Goal: Task Accomplishment & Management: Manage account settings

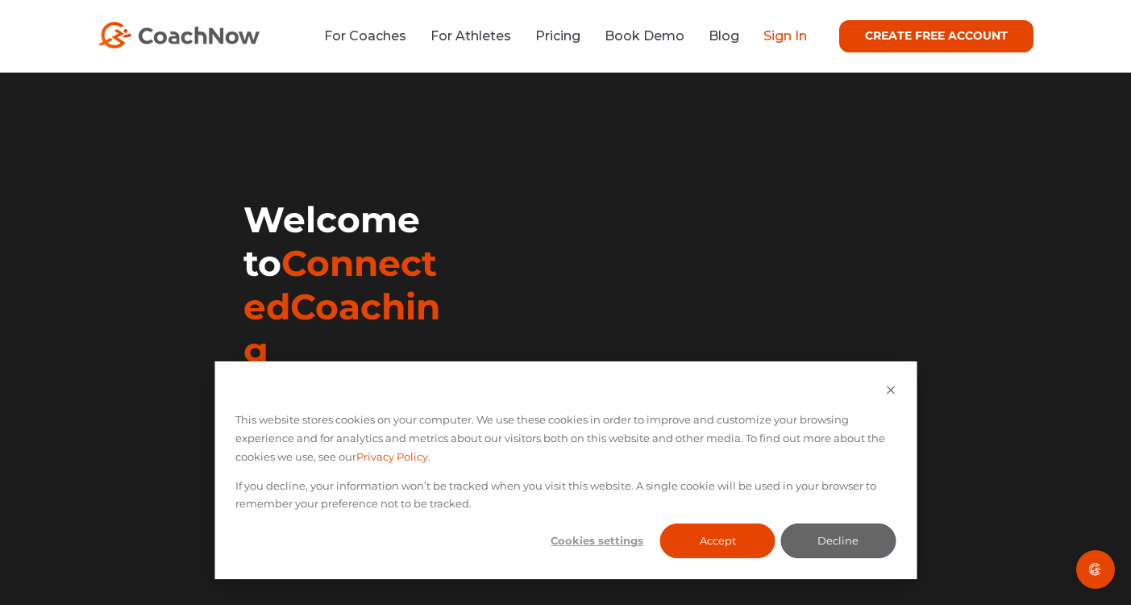
click at [791, 33] on link "Sign In" at bounding box center [785, 35] width 44 height 15
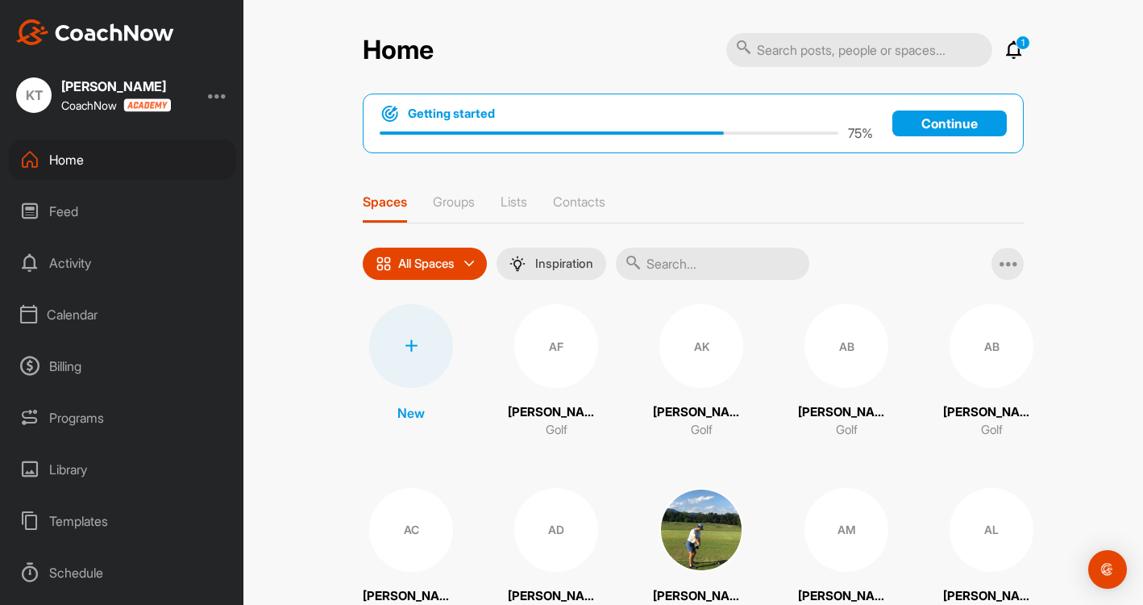
drag, startPoint x: 72, startPoint y: 312, endPoint x: 77, endPoint y: 322, distance: 11.5
click at [72, 314] on div "Calendar" at bounding box center [122, 314] width 227 height 40
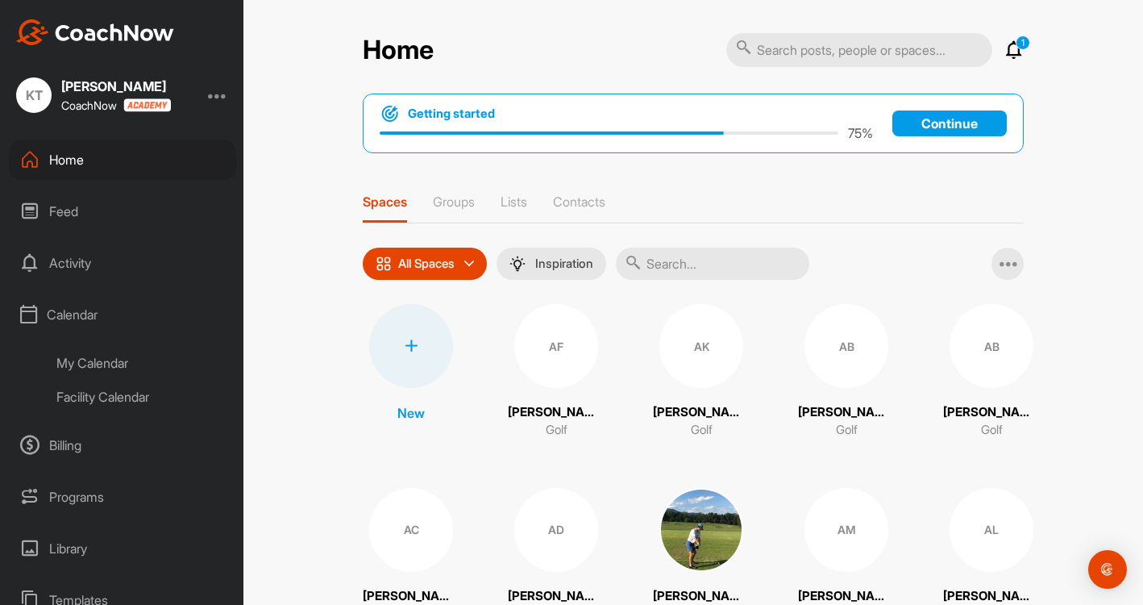
click at [110, 398] on div "Facility Calendar" at bounding box center [140, 397] width 191 height 34
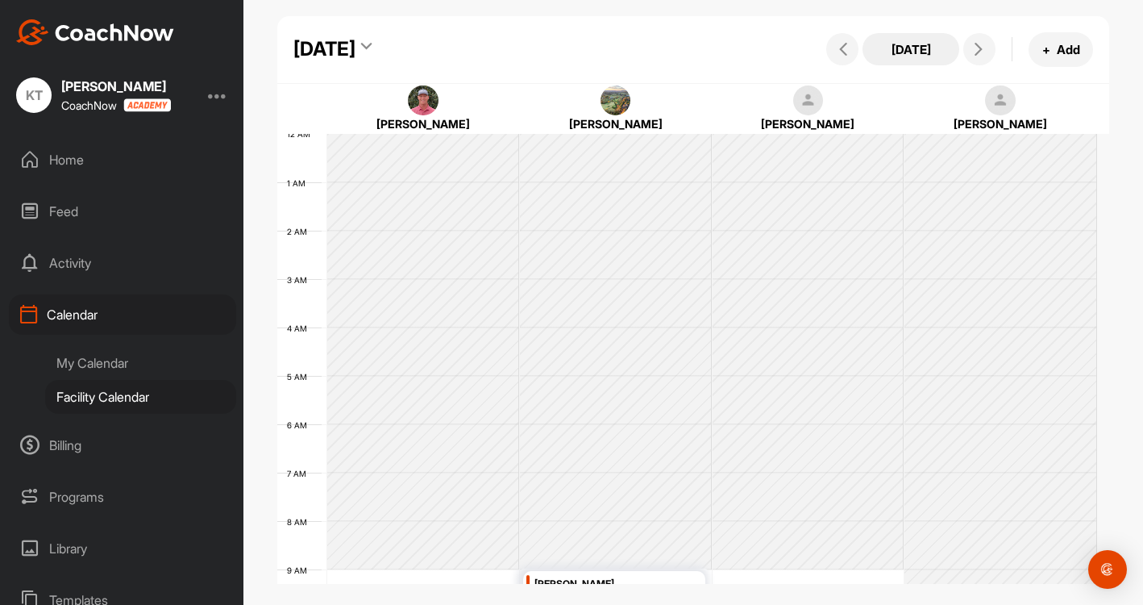
scroll to position [279, 0]
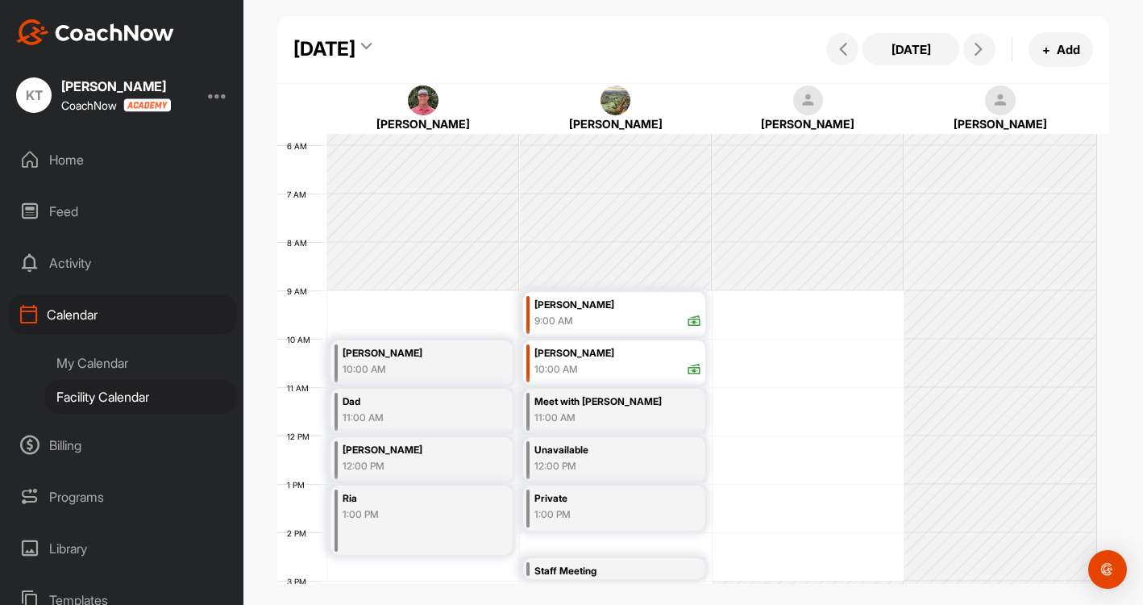
click at [512, 31] on div "[DATE] [DATE] + Add" at bounding box center [693, 50] width 833 height 68
drag, startPoint x: 538, startPoint y: 49, endPoint x: 649, endPoint y: 75, distance: 113.4
click at [574, 73] on div "[DATE] [DATE] + Add" at bounding box center [693, 50] width 833 height 68
click at [372, 46] on icon at bounding box center [366, 49] width 10 height 16
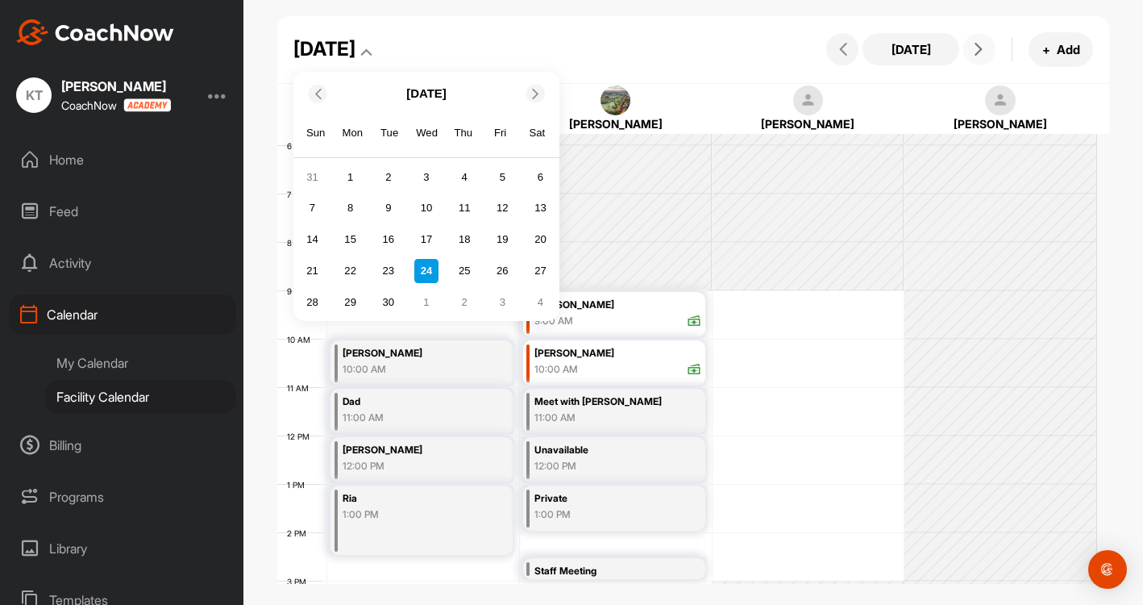
click at [974, 52] on icon at bounding box center [978, 49] width 13 height 13
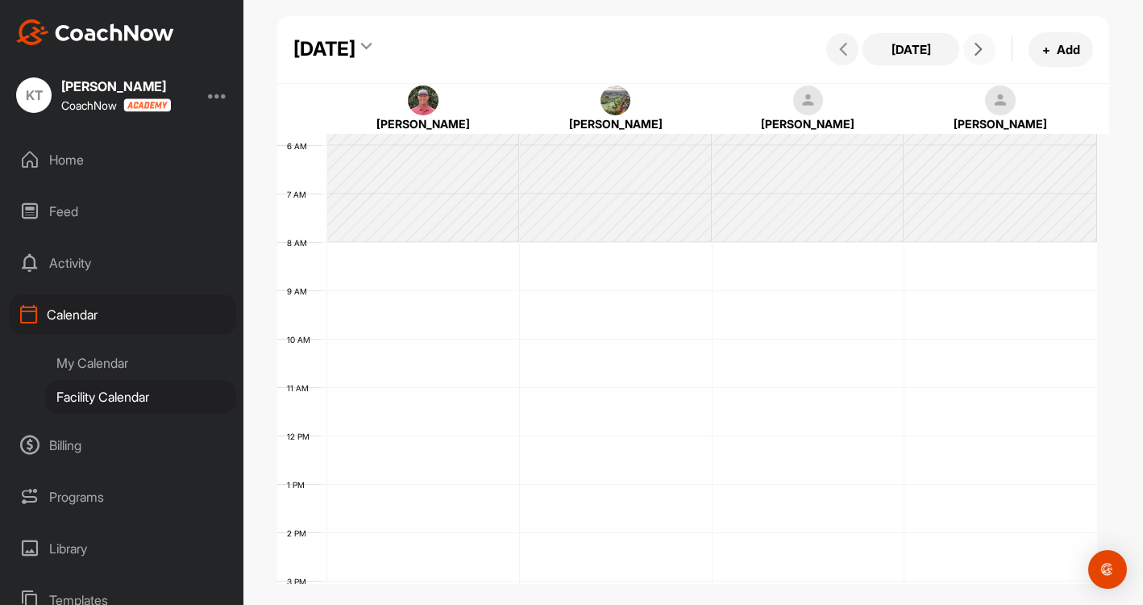
click at [974, 52] on icon at bounding box center [978, 49] width 13 height 13
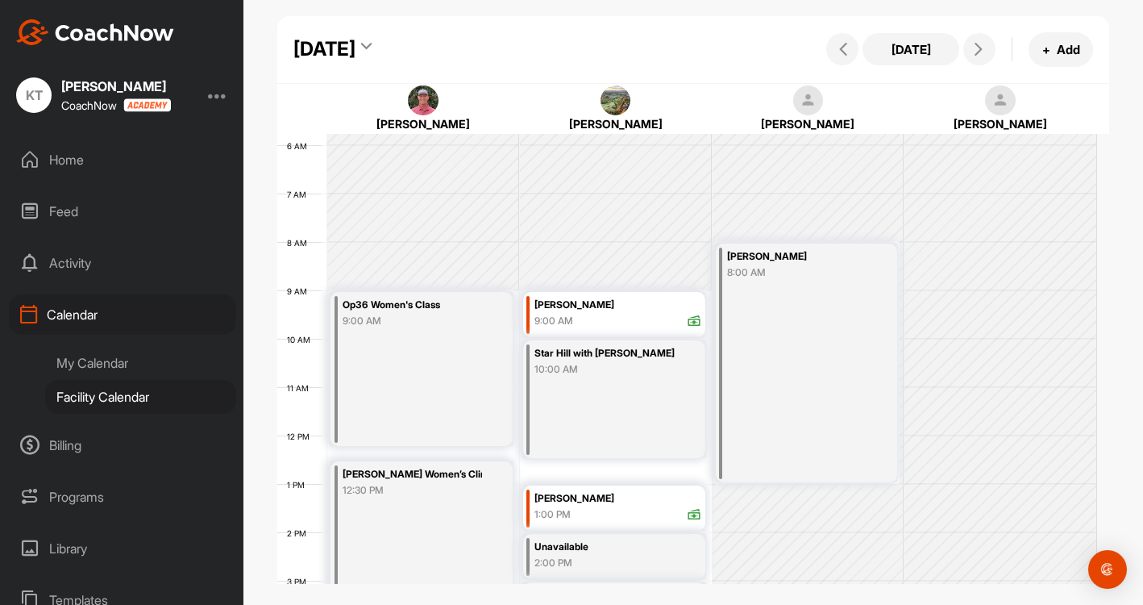
click at [355, 49] on div "[DATE]" at bounding box center [324, 49] width 62 height 29
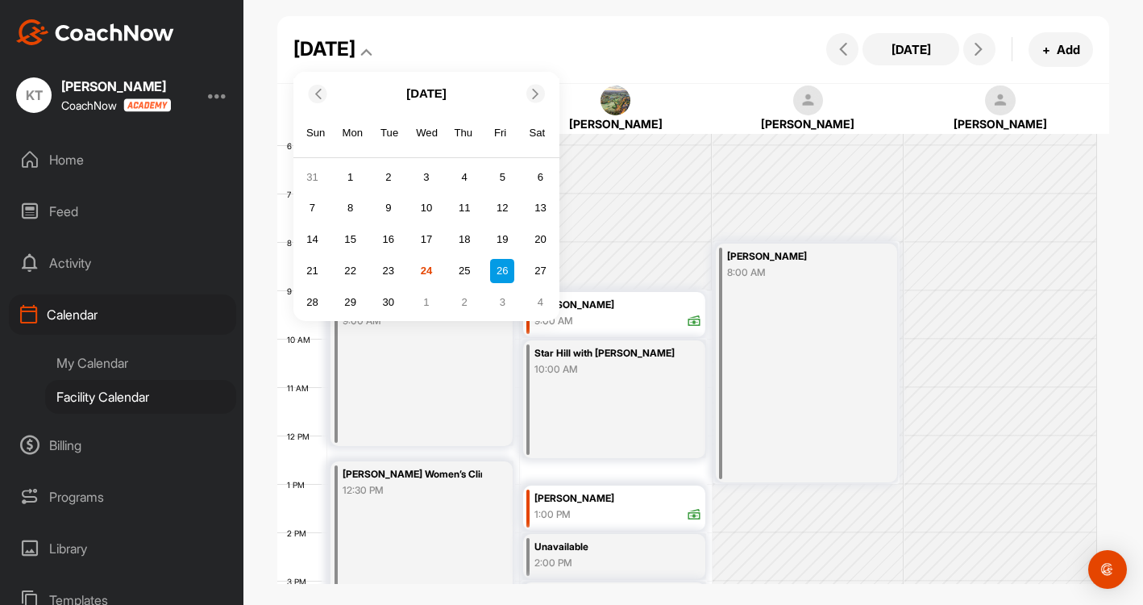
click at [540, 87] on div at bounding box center [535, 94] width 19 height 19
click at [355, 239] on div "13" at bounding box center [351, 239] width 24 height 24
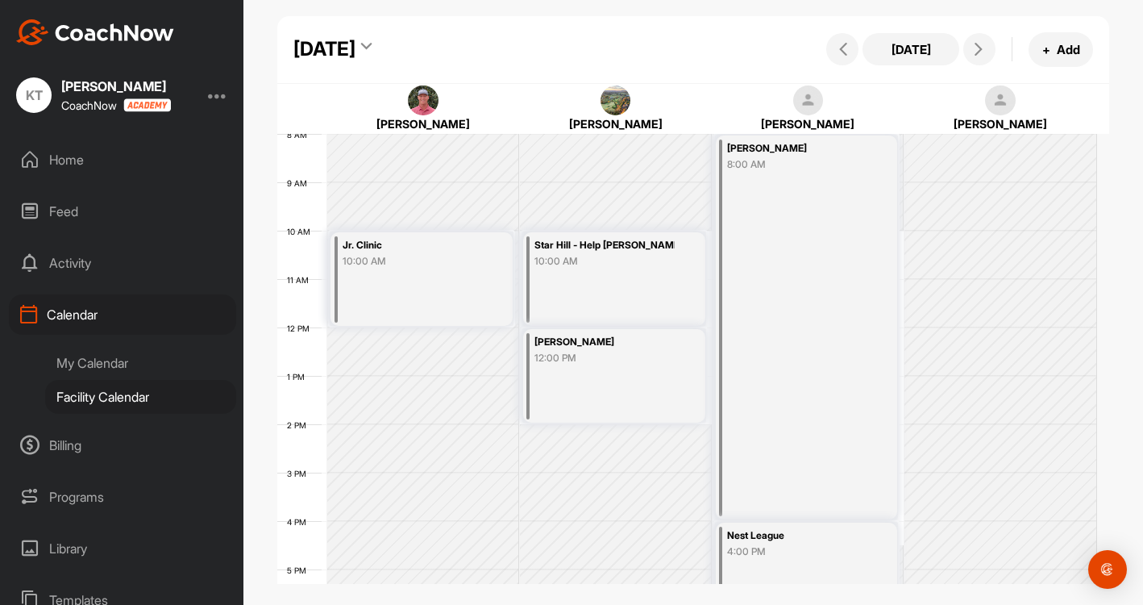
scroll to position [360, 0]
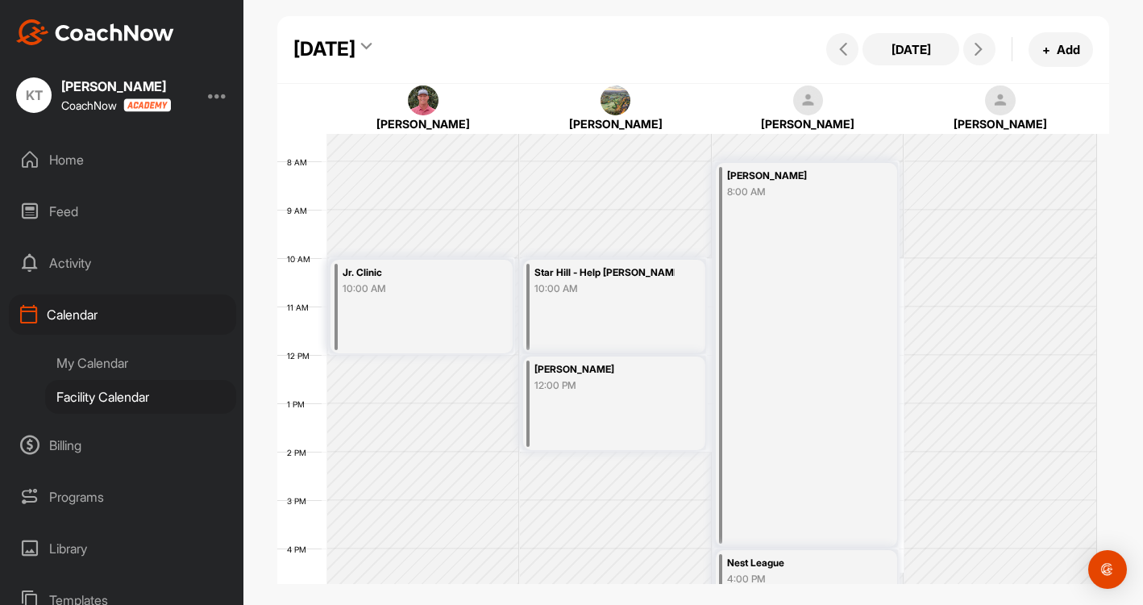
click at [372, 44] on icon at bounding box center [366, 49] width 10 height 16
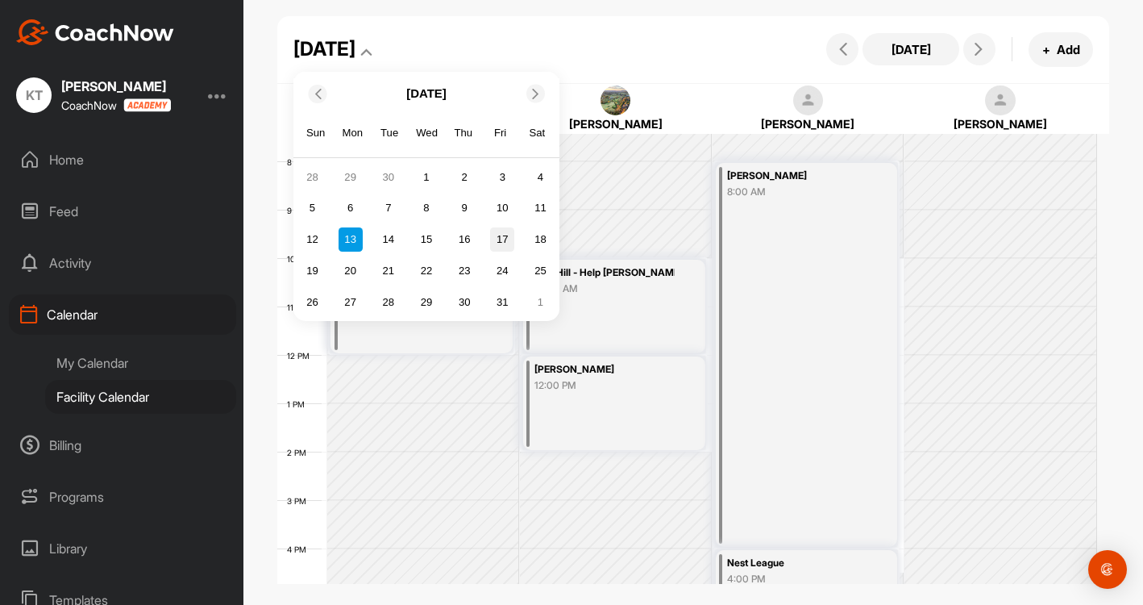
click at [500, 244] on div "17" at bounding box center [502, 239] width 24 height 24
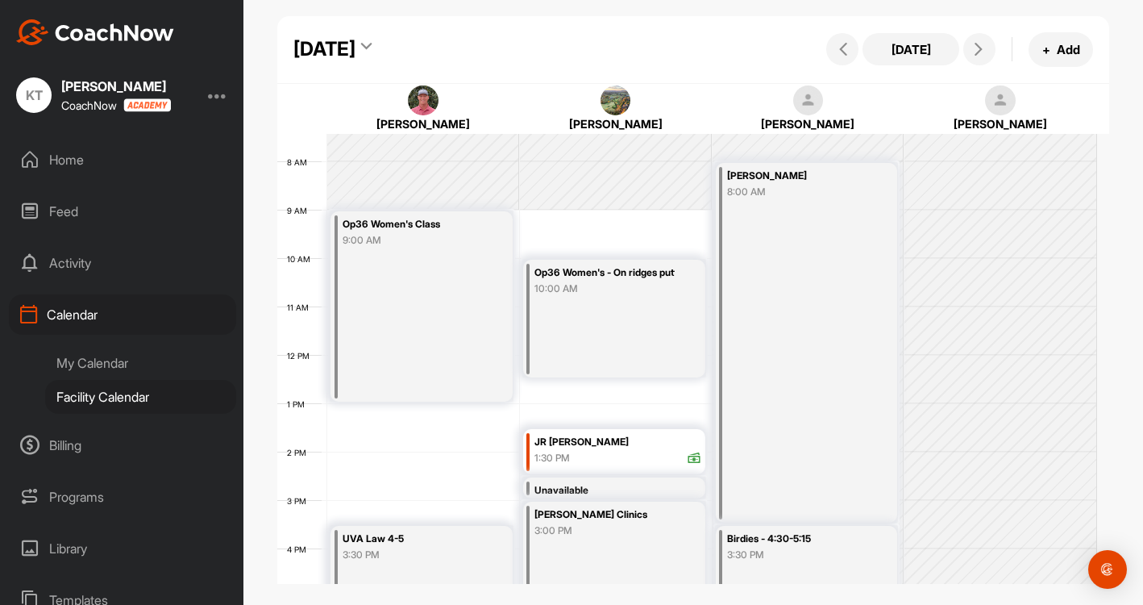
click at [355, 54] on div "[DATE]" at bounding box center [324, 49] width 62 height 29
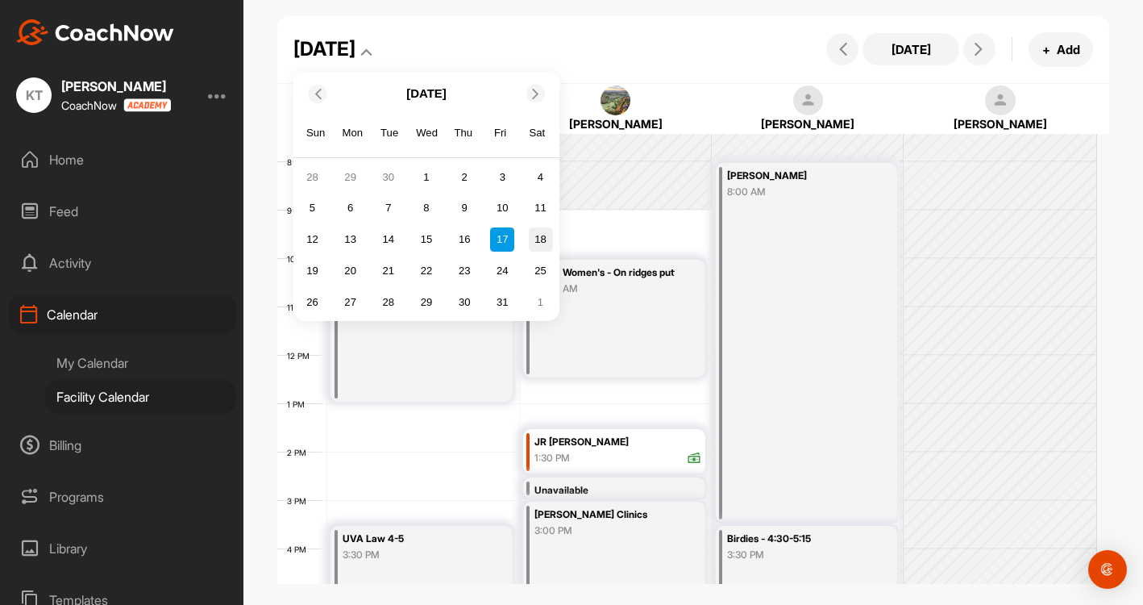
click at [541, 248] on div "18" at bounding box center [541, 239] width 24 height 24
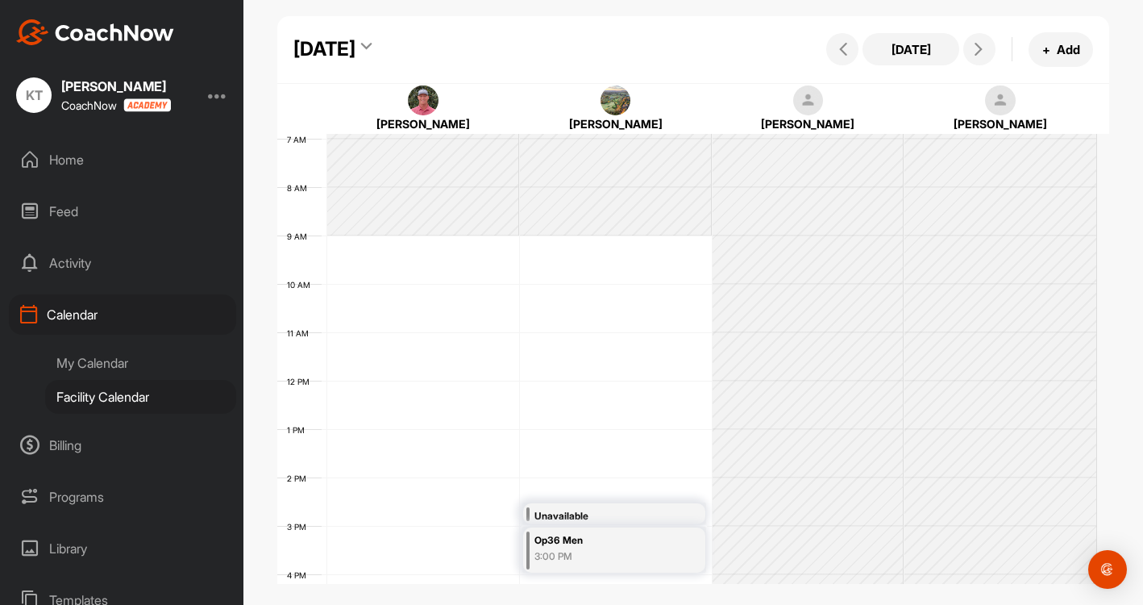
scroll to position [440, 0]
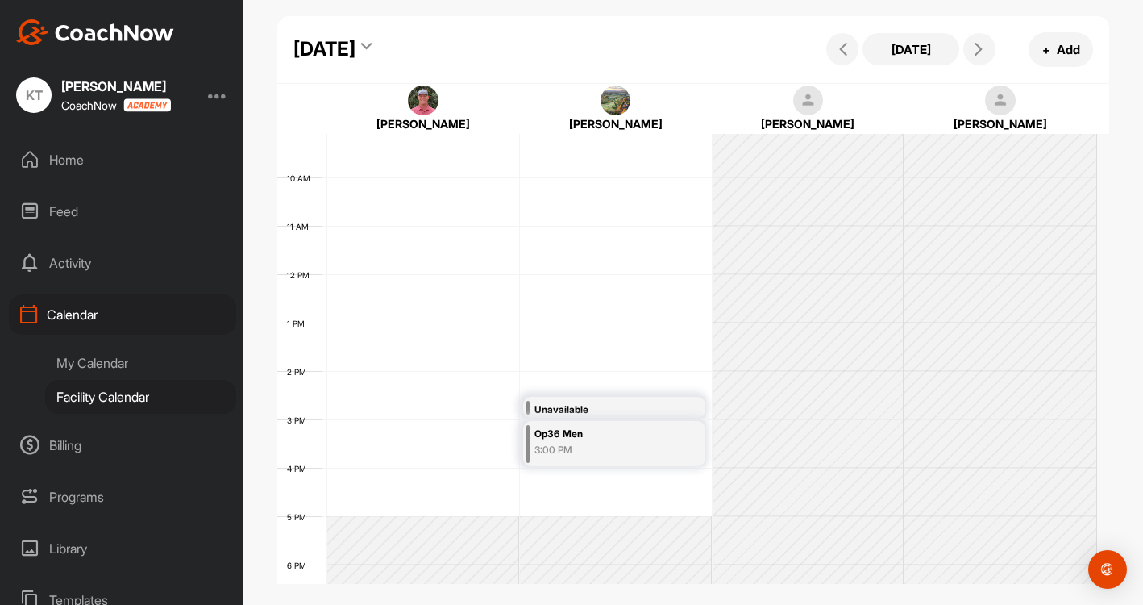
click at [125, 358] on div "My Calendar" at bounding box center [140, 363] width 191 height 34
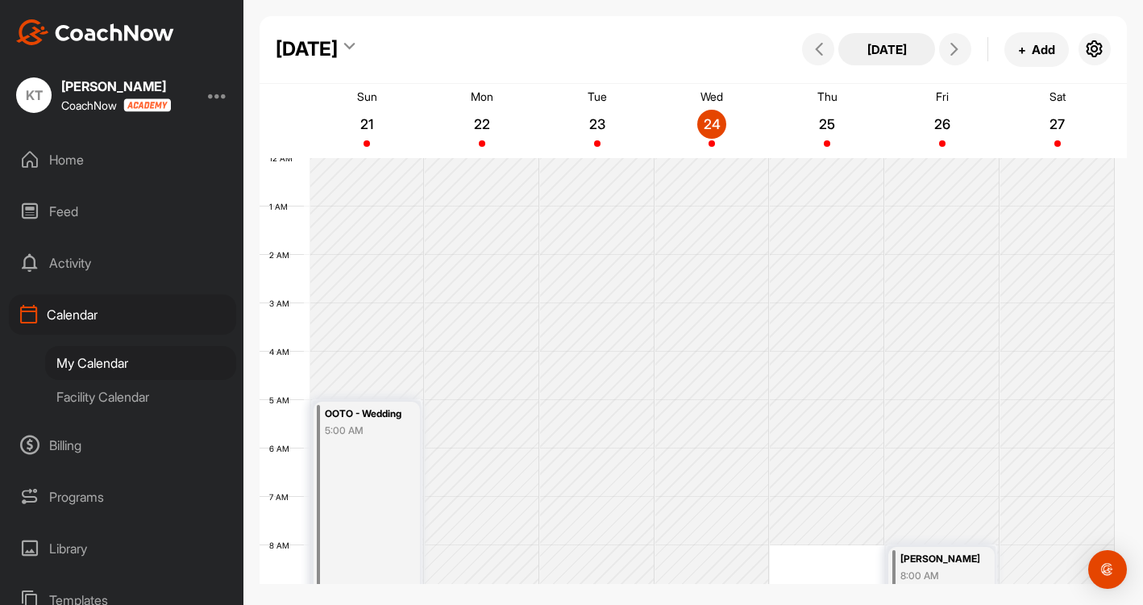
scroll to position [279, 0]
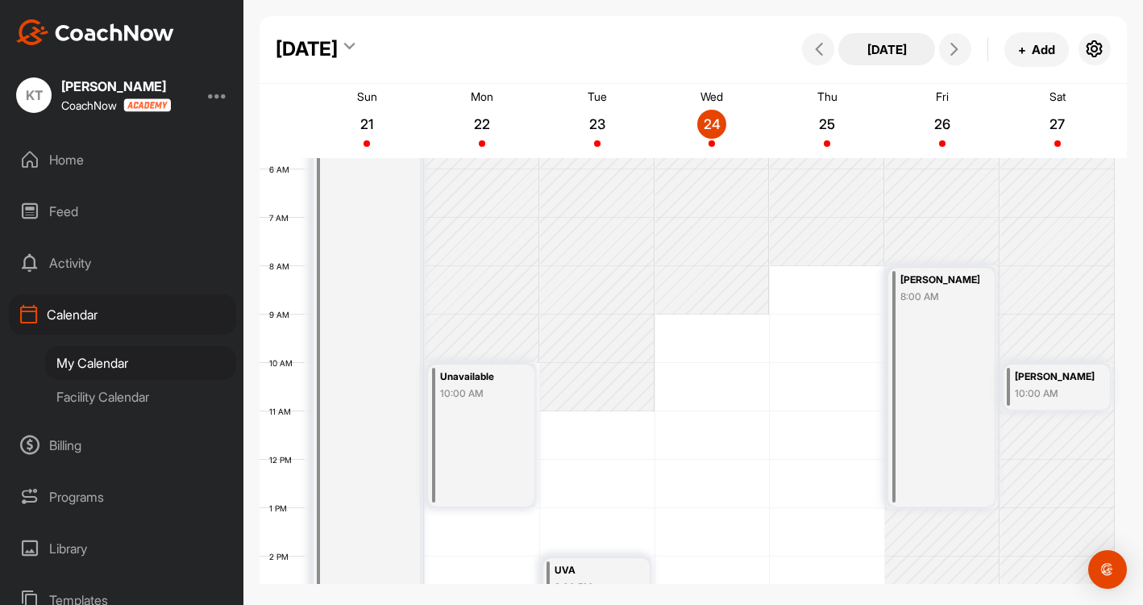
click at [898, 57] on button "[DATE]" at bounding box center [886, 49] width 97 height 32
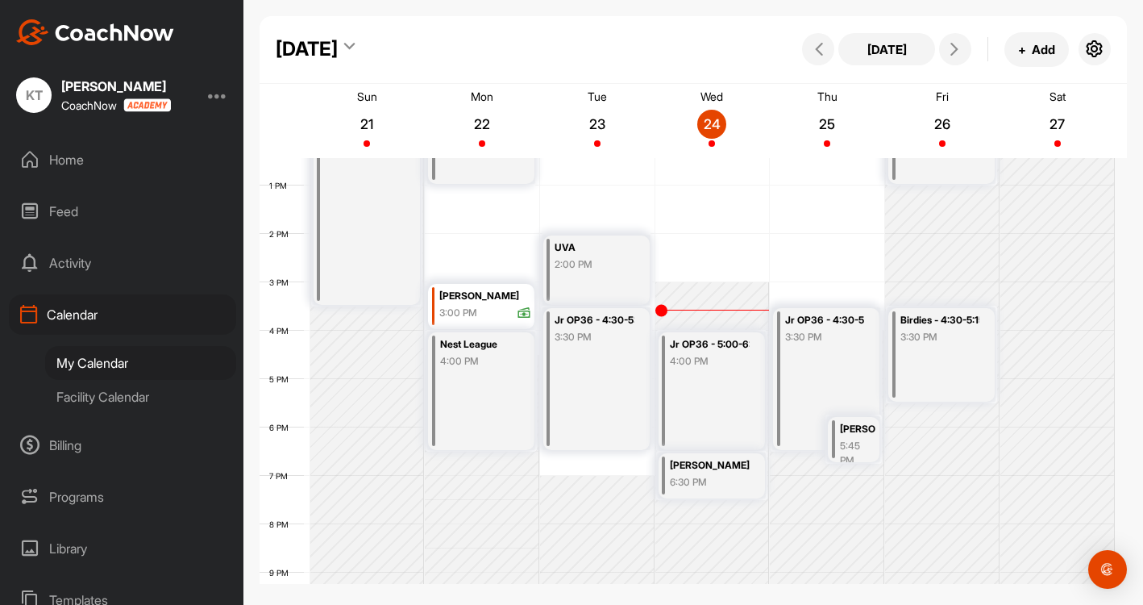
scroll to position [521, 0]
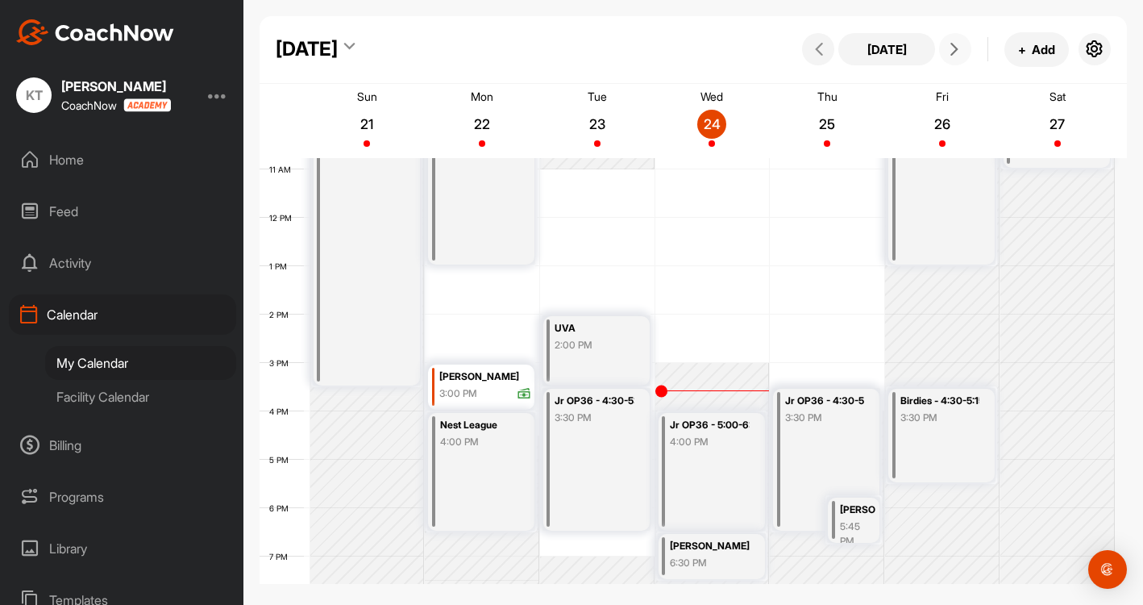
drag, startPoint x: 955, startPoint y: 52, endPoint x: 737, endPoint y: 4, distance: 223.6
click at [952, 52] on icon at bounding box center [954, 49] width 13 height 13
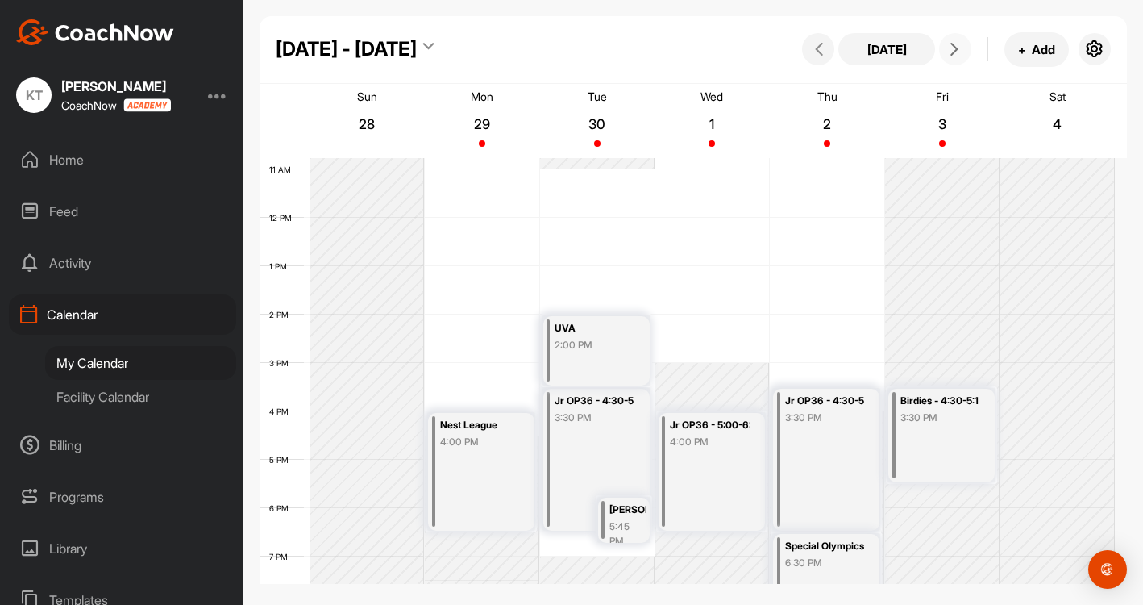
click at [958, 53] on icon at bounding box center [954, 49] width 13 height 13
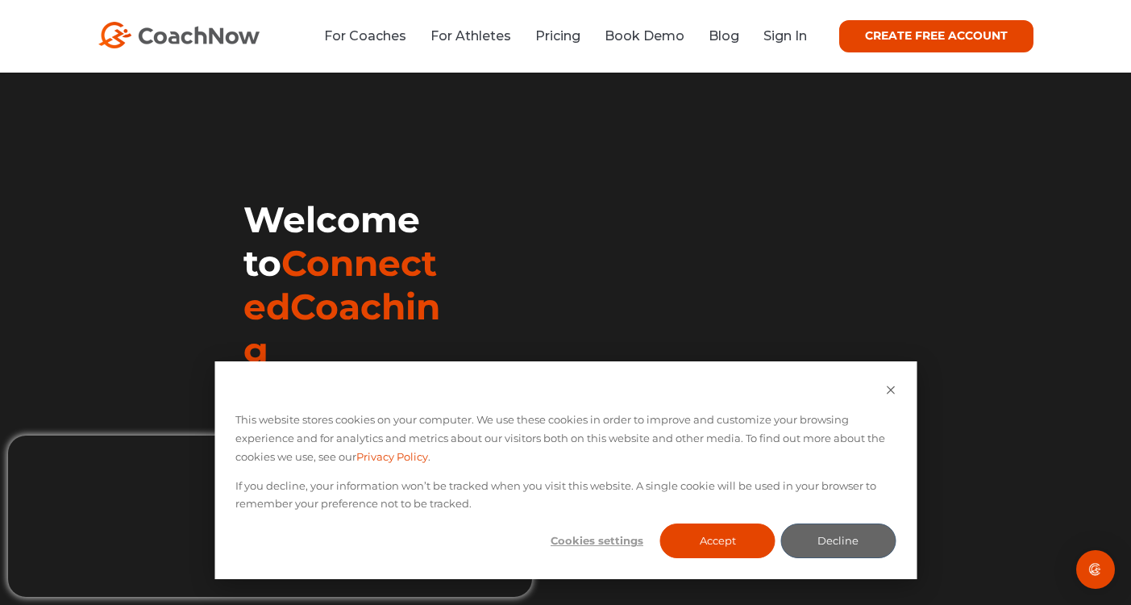
drag, startPoint x: 34, startPoint y: 90, endPoint x: 73, endPoint y: 73, distance: 43.3
click at [35, 90] on div "Welcome to ConnectedCoaching 17,000+ ⭐️⭐️⭐️⭐️⭐️ reviews, 4.9 average rating – C…" at bounding box center [565, 371] width 1131 height 597
click at [21, 239] on div "Welcome to ConnectedCoaching 17,000+ ⭐️⭐️⭐️⭐️⭐️ reviews, 4.9 average rating – C…" at bounding box center [565, 371] width 1131 height 597
click at [759, 40] on li "Sign In" at bounding box center [779, 36] width 56 height 20
click at [775, 40] on link "Sign In" at bounding box center [785, 35] width 44 height 15
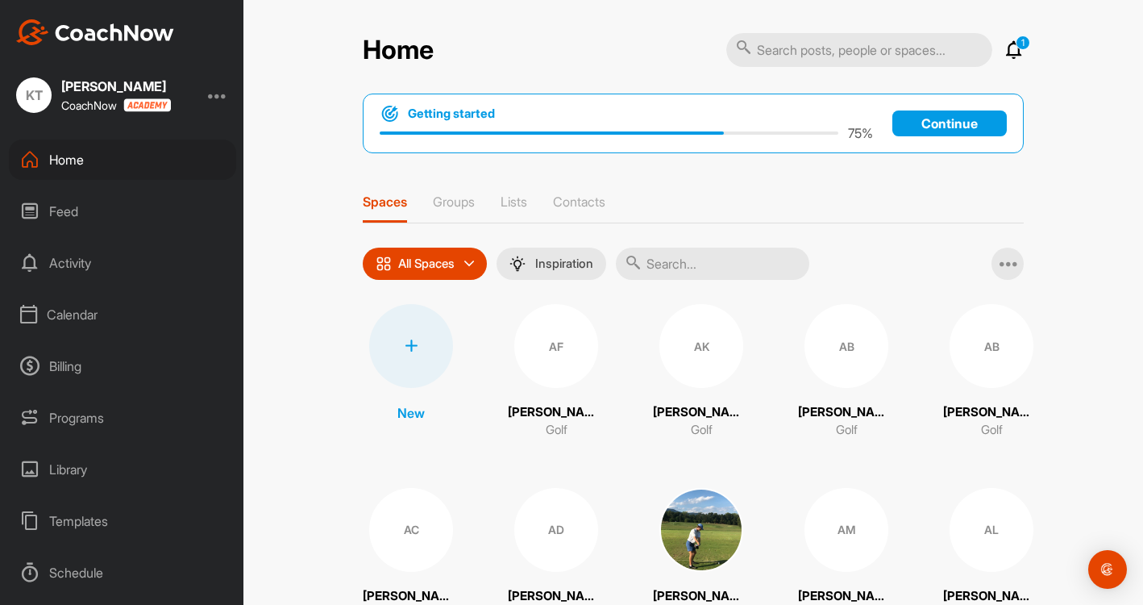
click at [81, 319] on div "Calendar" at bounding box center [122, 314] width 227 height 40
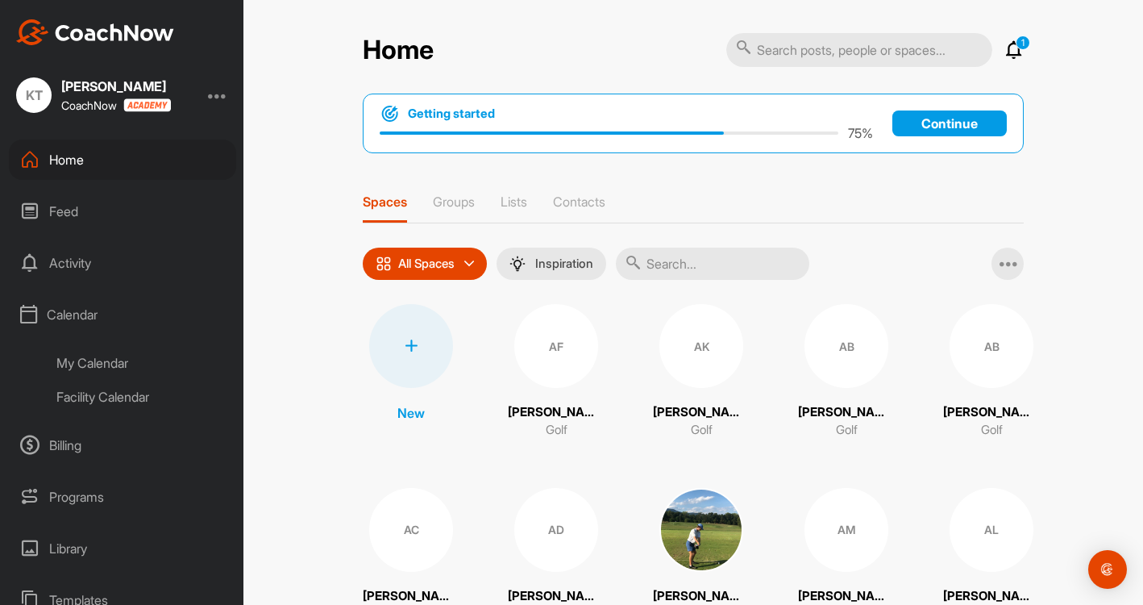
click at [83, 360] on div "My Calendar" at bounding box center [140, 363] width 191 height 34
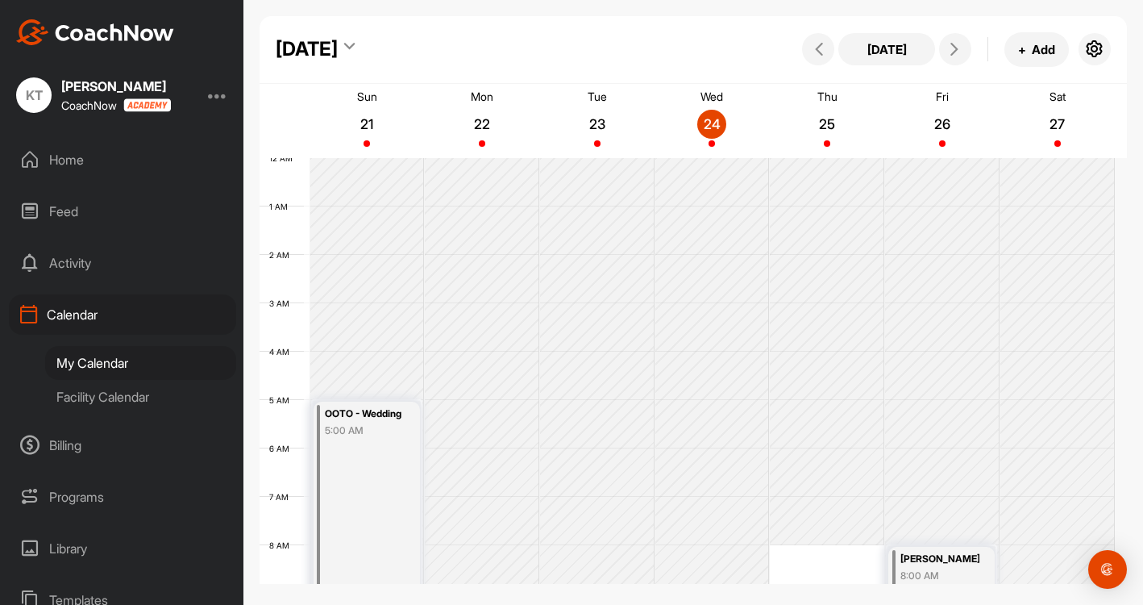
scroll to position [279, 0]
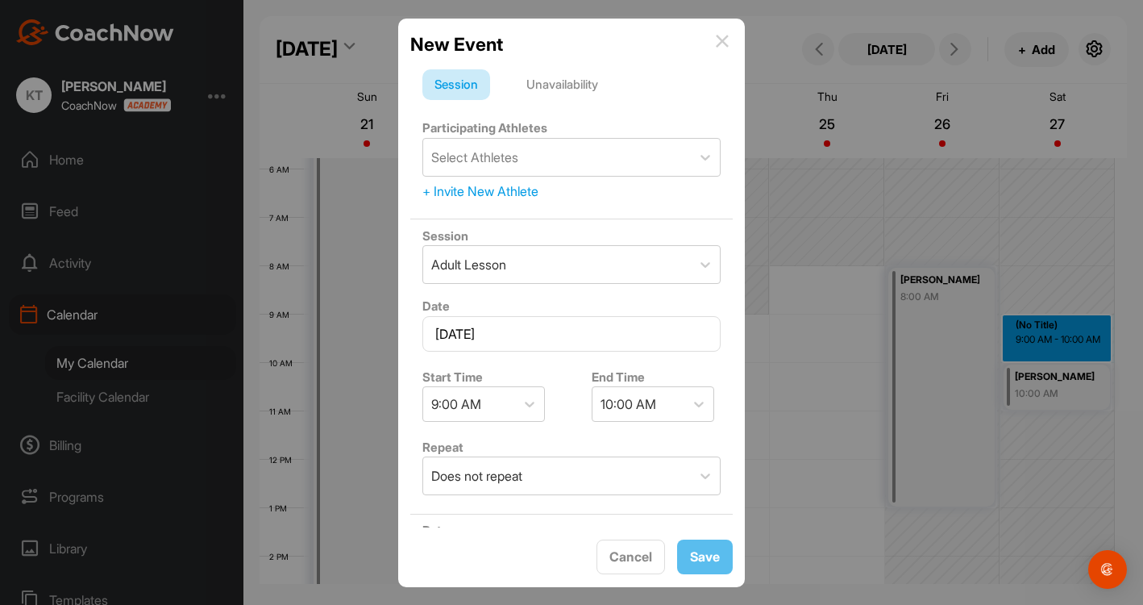
click at [582, 79] on div "Unavailability" at bounding box center [562, 84] width 96 height 31
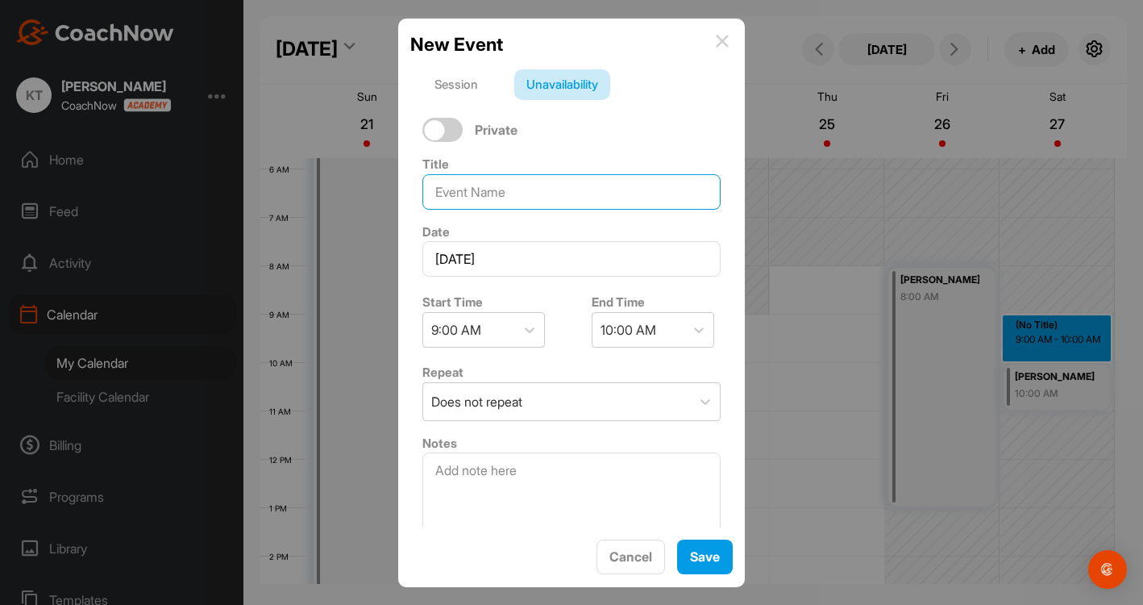
click at [599, 177] on input at bounding box center [571, 191] width 298 height 35
type input "Hollis"
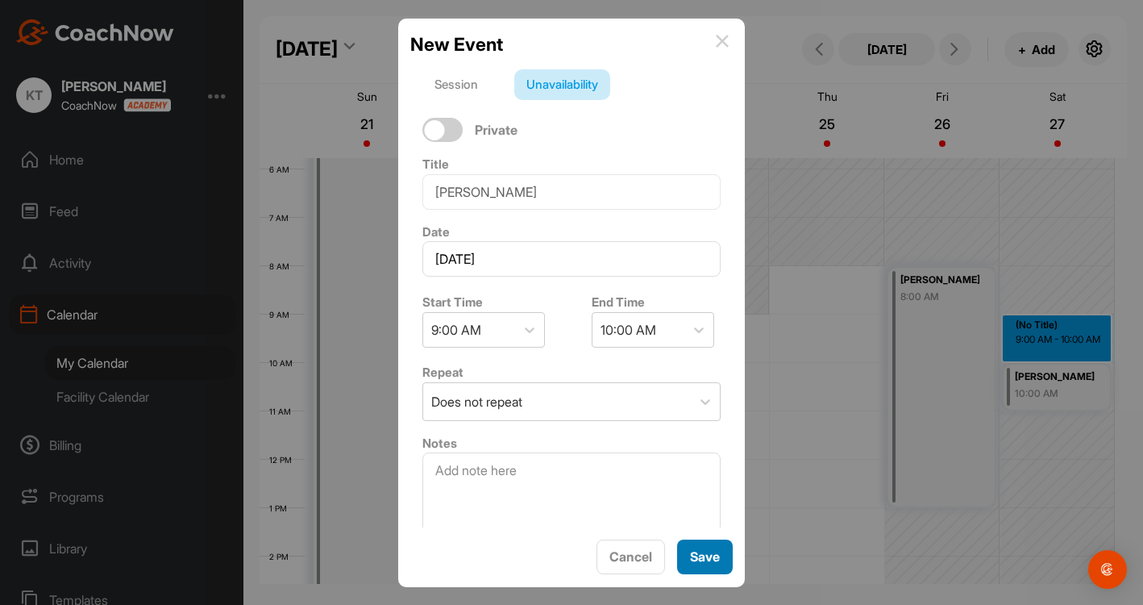
click at [718, 566] on div "Save" at bounding box center [705, 556] width 30 height 19
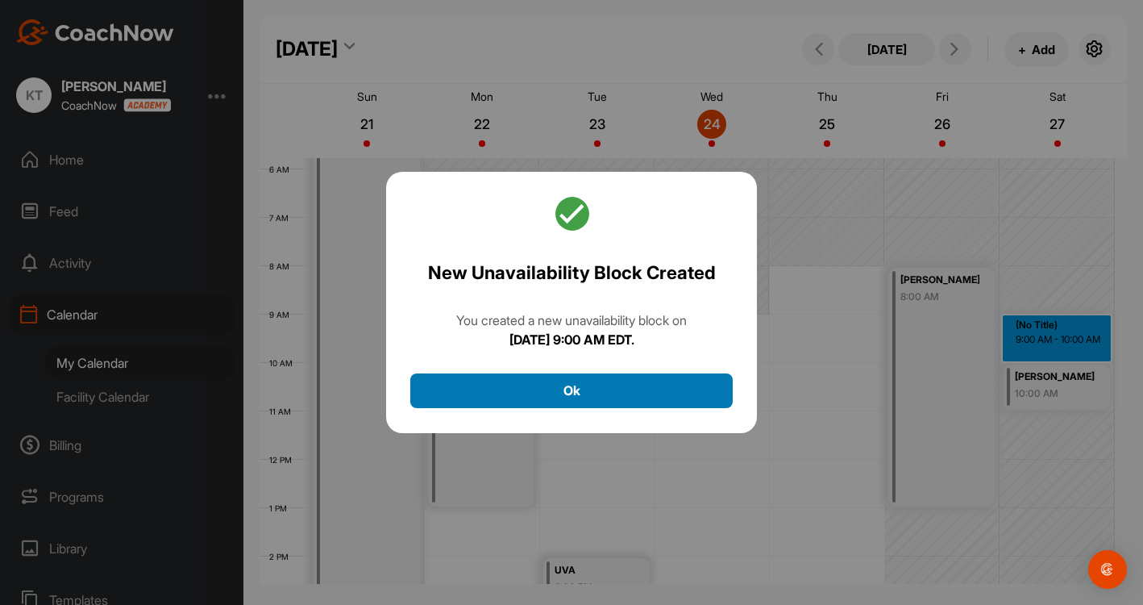
click at [673, 389] on button "Ok" at bounding box center [571, 390] width 322 height 35
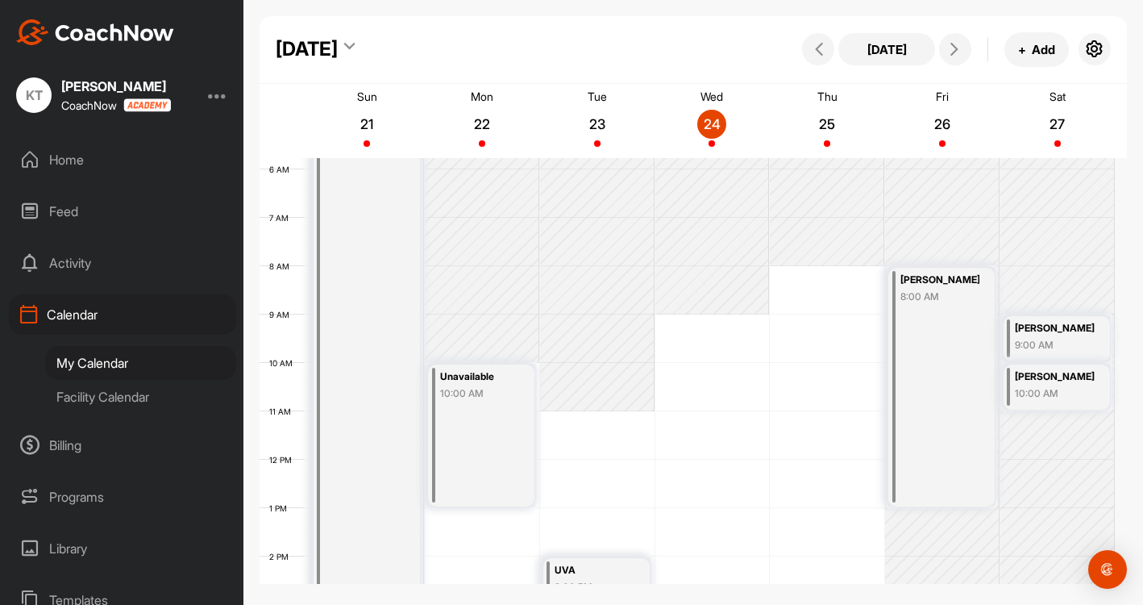
click at [1048, 346] on div "9:00 AM" at bounding box center [1055, 345] width 80 height 15
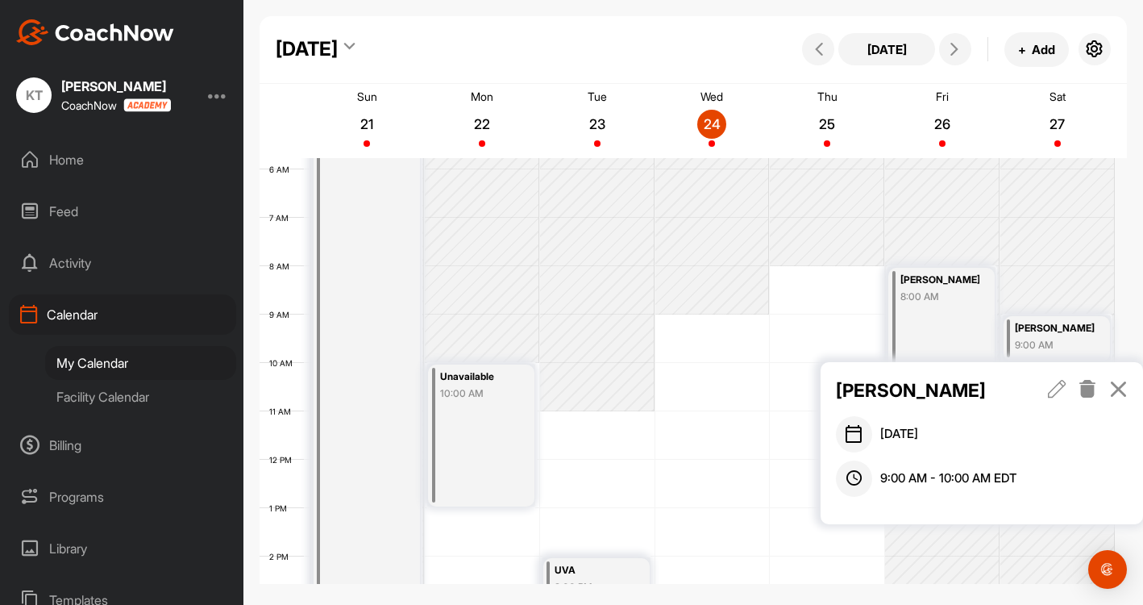
click at [1054, 381] on icon at bounding box center [1057, 389] width 19 height 18
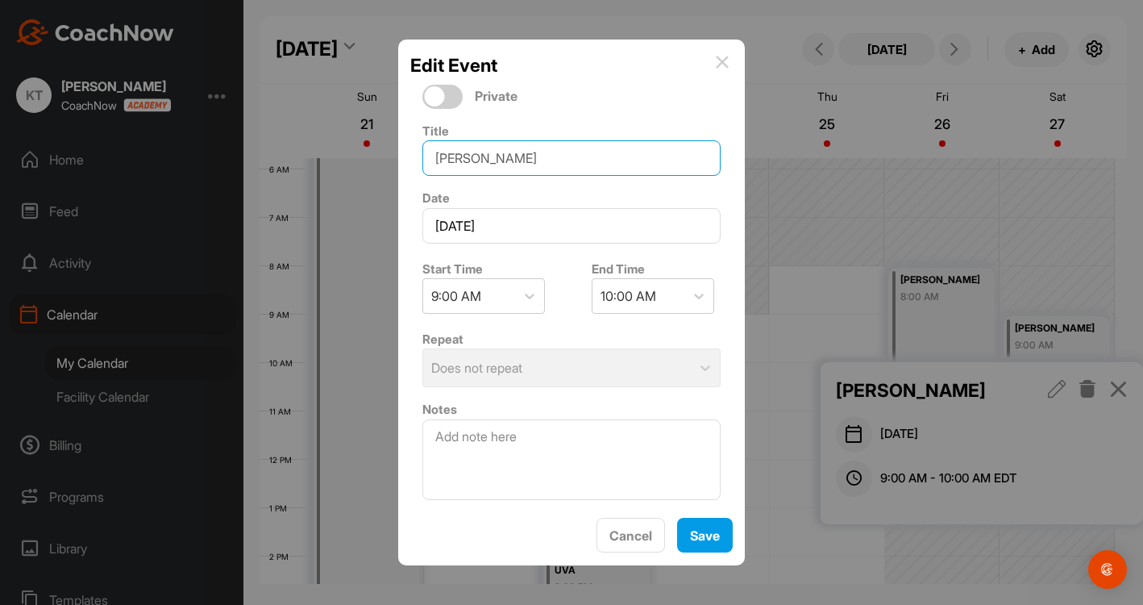
click at [536, 162] on input "Hollis" at bounding box center [571, 157] width 298 height 35
type input "Hollis & Simon"
click at [706, 542] on span "Save" at bounding box center [705, 535] width 30 height 16
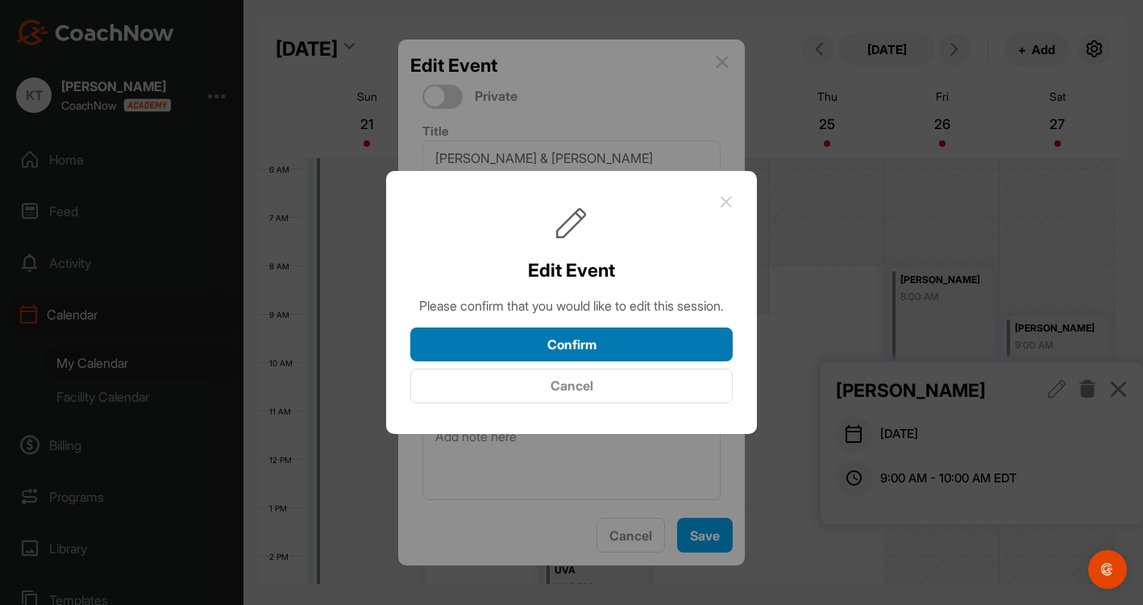
click at [632, 362] on button "Confirm" at bounding box center [571, 344] width 322 height 35
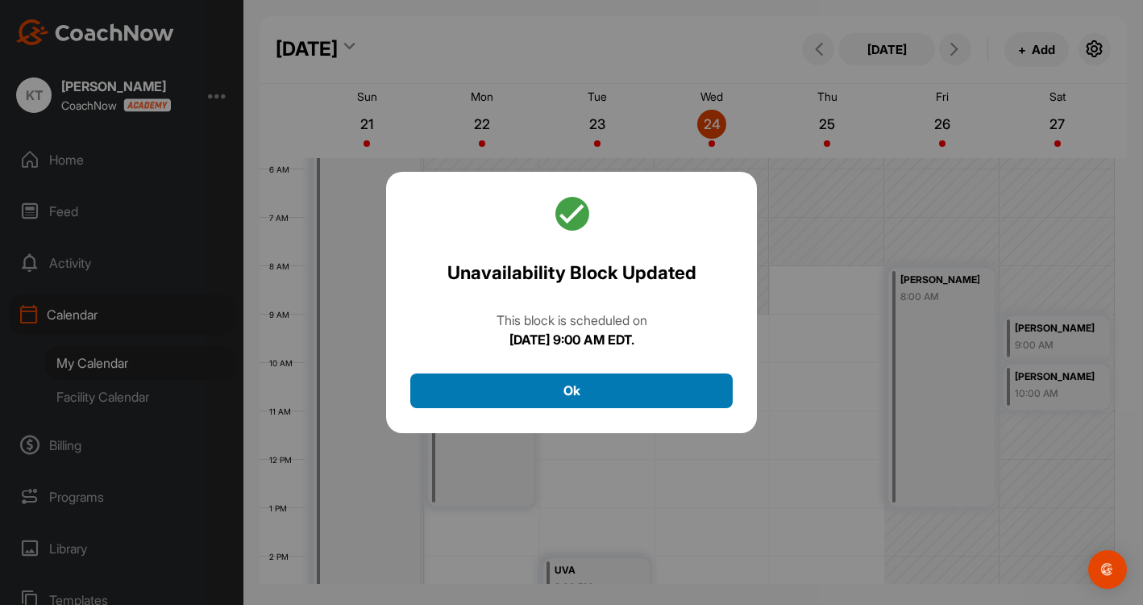
click at [709, 401] on button "Ok" at bounding box center [571, 390] width 322 height 35
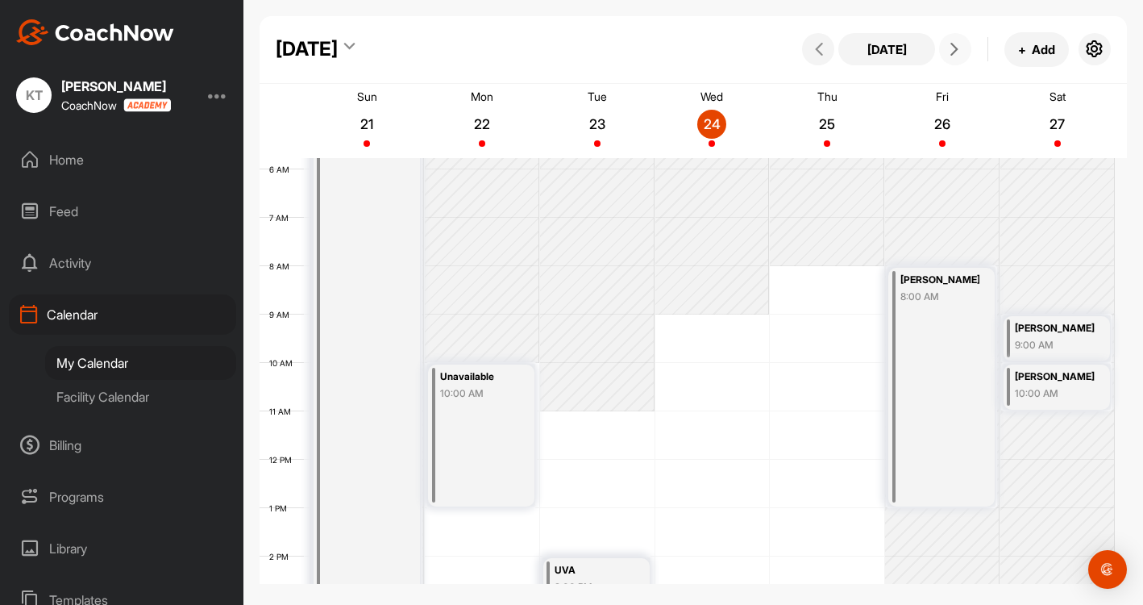
click at [956, 42] on button at bounding box center [955, 49] width 32 height 32
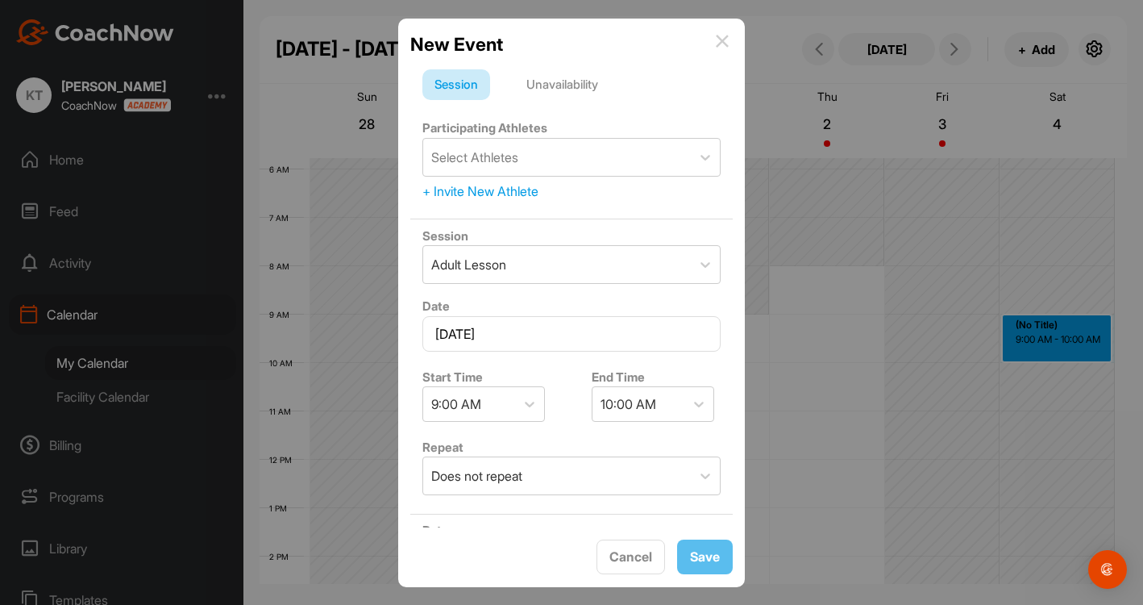
drag, startPoint x: 596, startPoint y: 88, endPoint x: 605, endPoint y: 106, distance: 20.6
click at [596, 88] on div "Unavailability" at bounding box center [562, 84] width 96 height 31
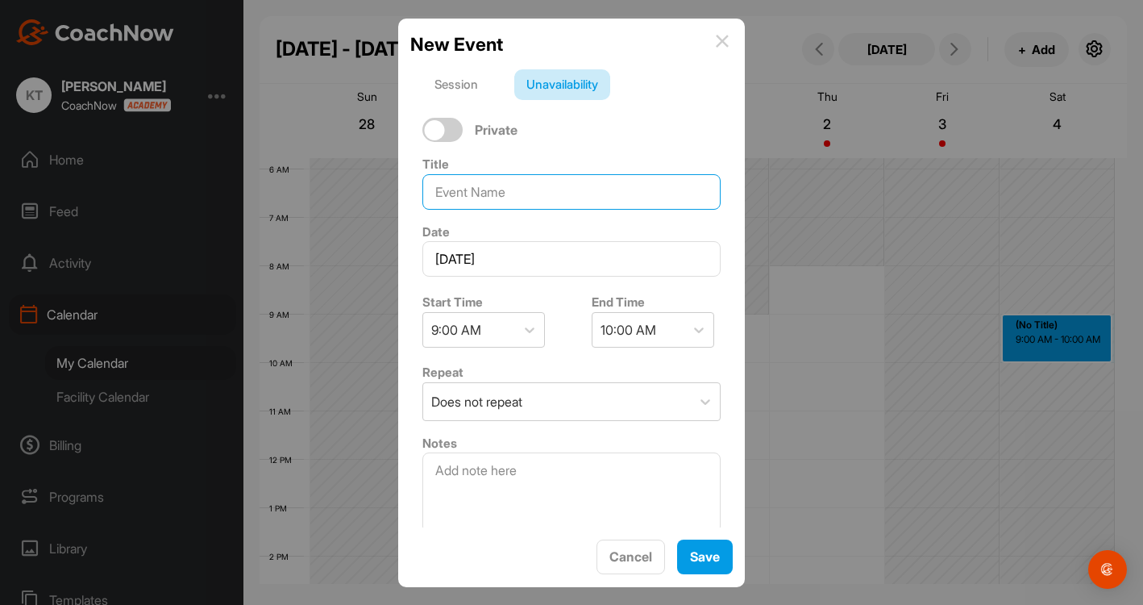
click at [632, 205] on input at bounding box center [571, 191] width 298 height 35
type input "Hollis & Simon"
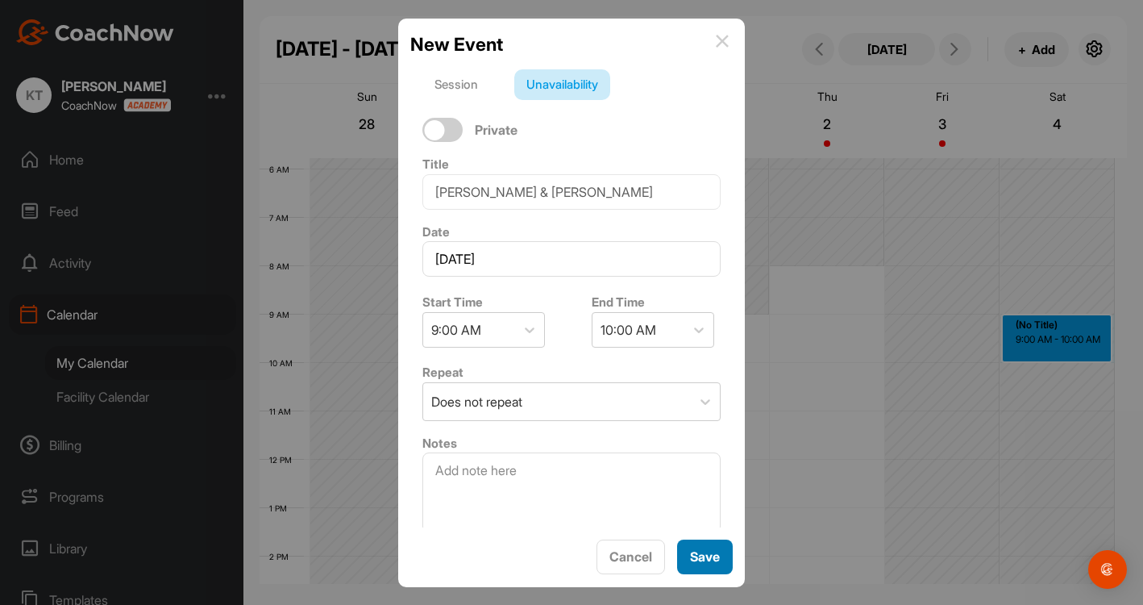
click at [713, 549] on span "Save" at bounding box center [705, 556] width 30 height 16
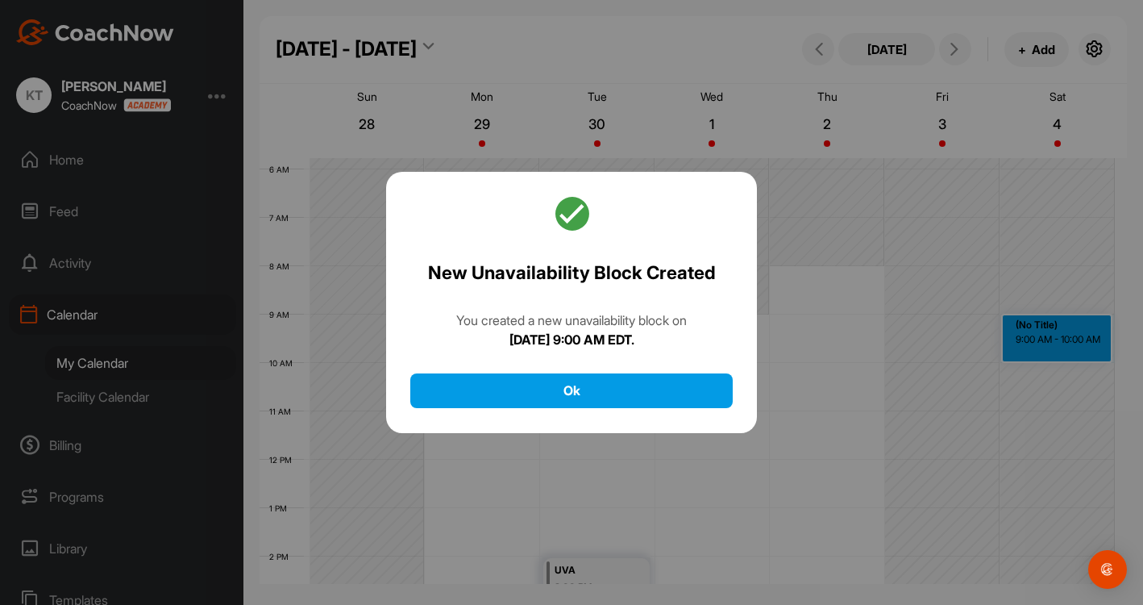
click at [605, 358] on div "New Unavailability Block Created You created a new unavailability block on Satu…" at bounding box center [571, 302] width 371 height 261
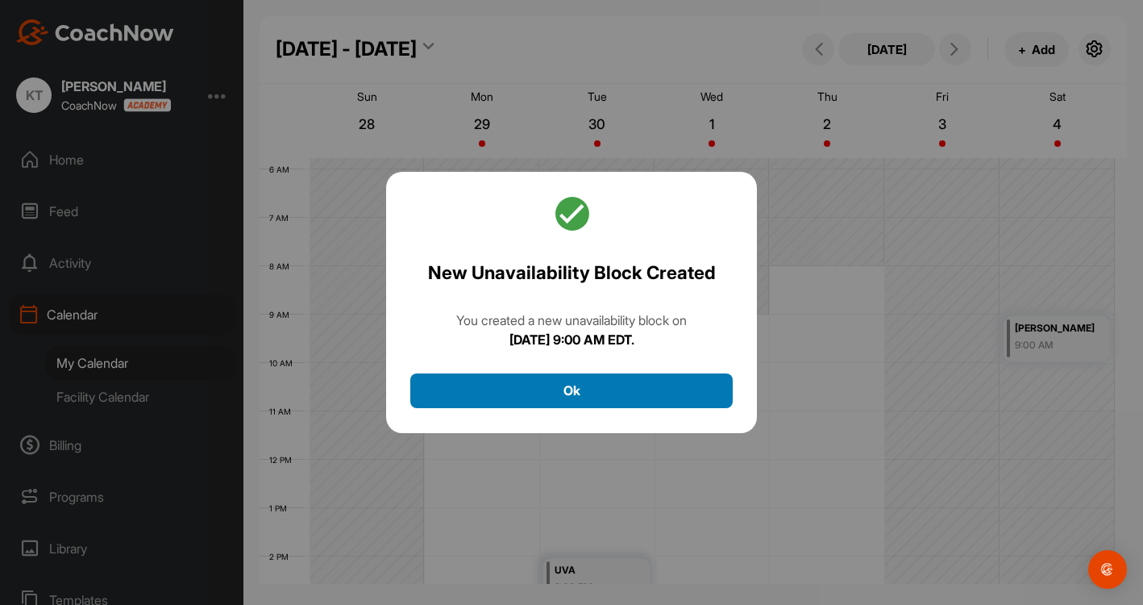
click at [622, 380] on button "Ok" at bounding box center [571, 390] width 322 height 35
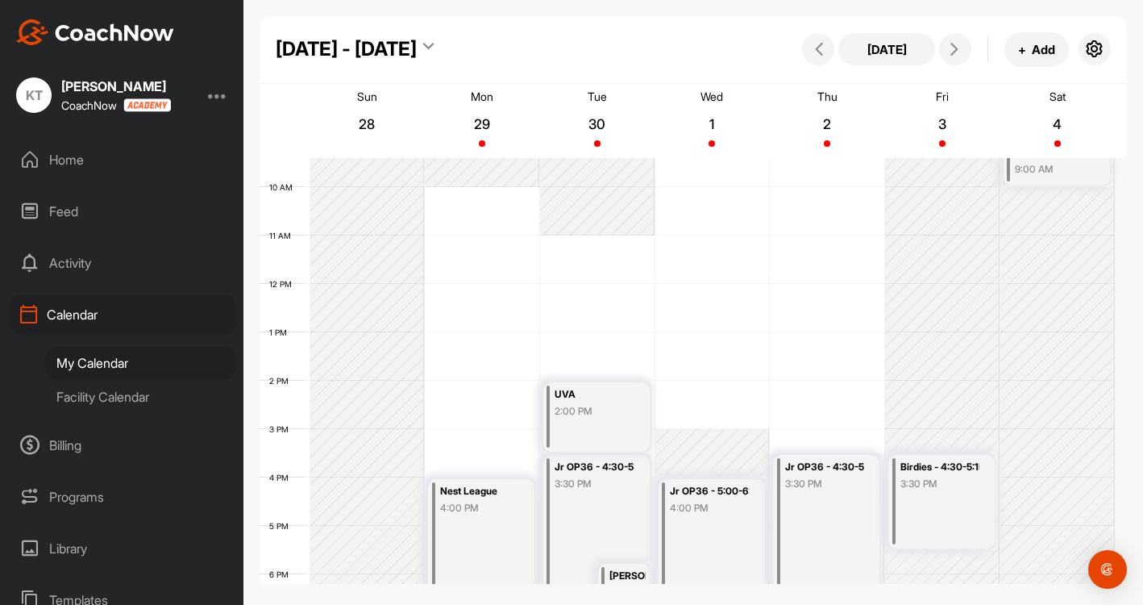
scroll to position [440, 0]
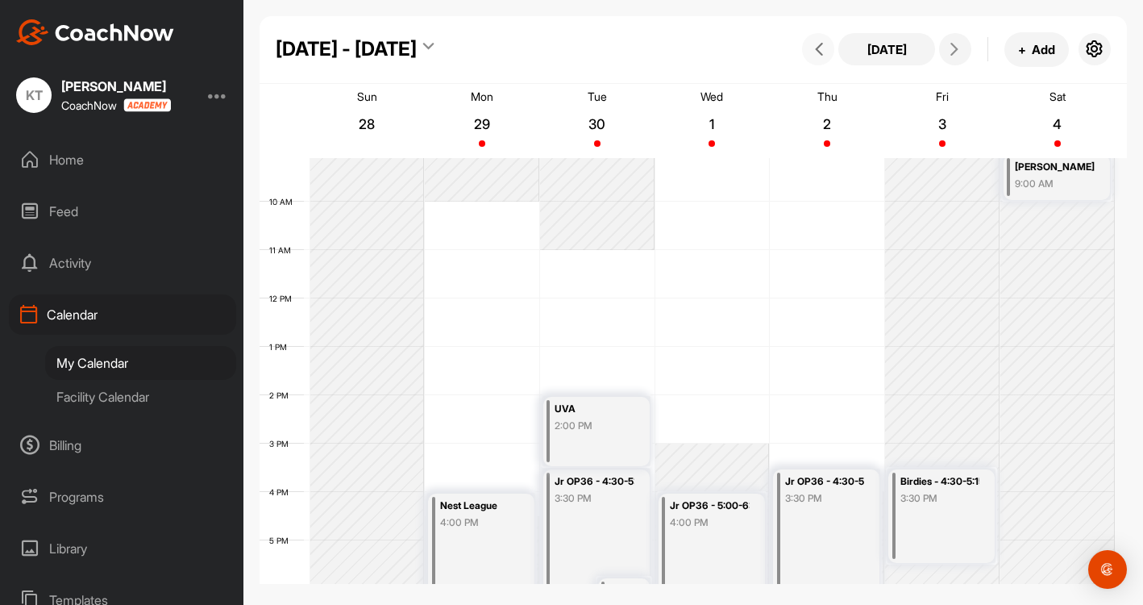
click at [821, 52] on icon at bounding box center [819, 49] width 13 height 13
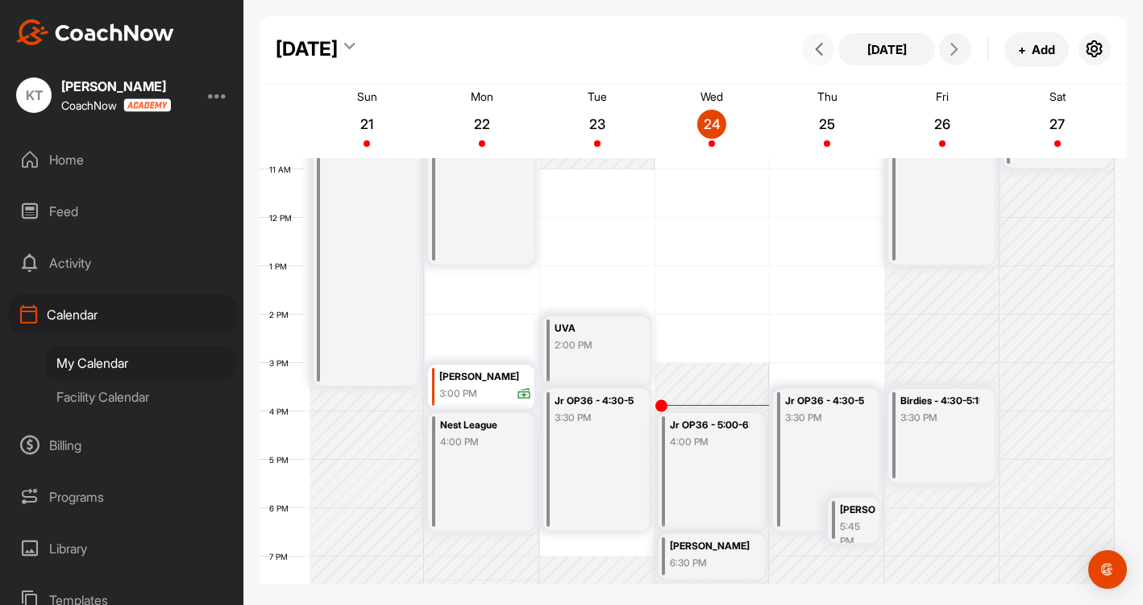
scroll to position [682, 0]
